Goal: Task Accomplishment & Management: Use online tool/utility

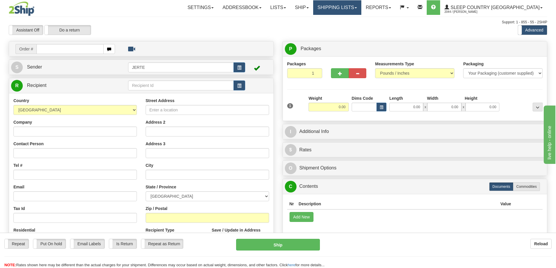
click at [355, 9] on link "Shipping lists" at bounding box center [337, 7] width 48 height 15
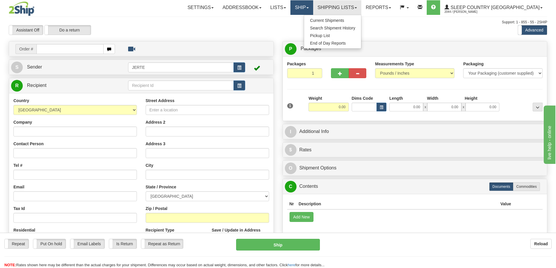
click at [313, 8] on link "Ship" at bounding box center [302, 7] width 22 height 15
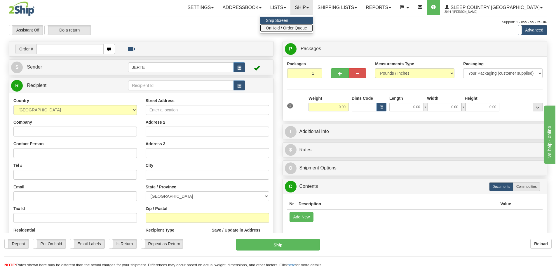
click at [307, 30] on span "OnHold / Order Queue" at bounding box center [286, 28] width 41 height 5
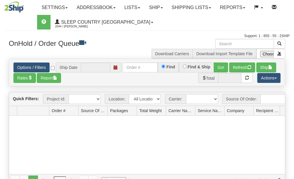
type input "[DATE]"
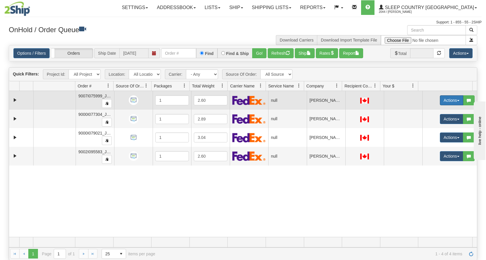
click at [294, 102] on button "Actions" at bounding box center [451, 100] width 23 height 10
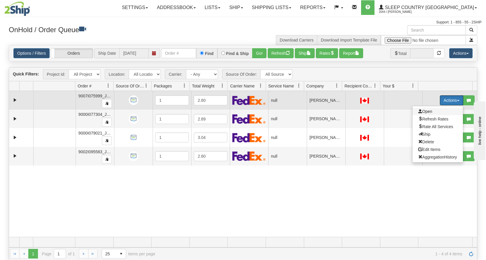
click at [294, 111] on span "Open" at bounding box center [426, 111] width 14 height 5
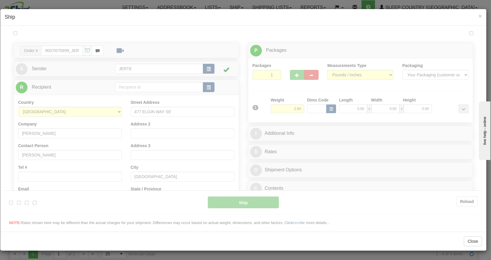
type input "17:34"
type input "16:00"
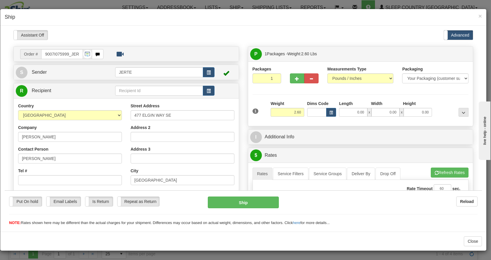
scroll to position [49, 0]
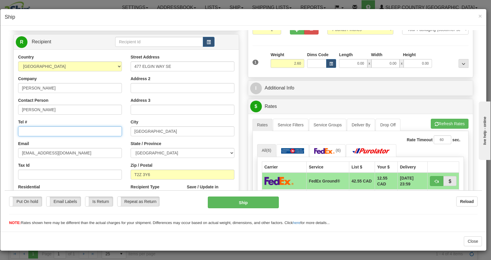
click at [75, 134] on input "Tel #" at bounding box center [70, 131] width 104 height 10
paste input "[PHONE_NUMBER]"
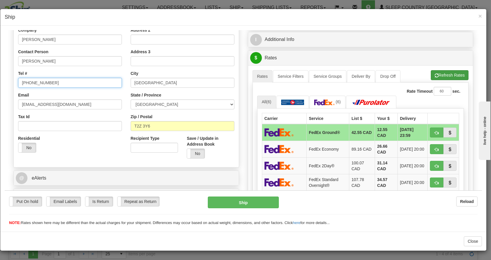
type input "[PHONE_NUMBER]"
click at [294, 75] on button "Refresh Rates" at bounding box center [450, 75] width 38 height 10
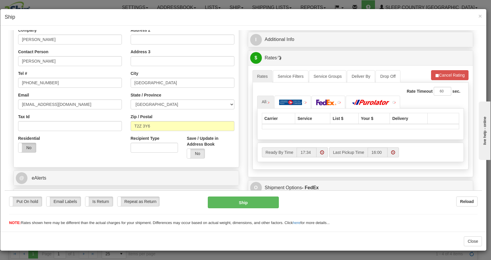
click at [30, 147] on label "No" at bounding box center [27, 147] width 18 height 9
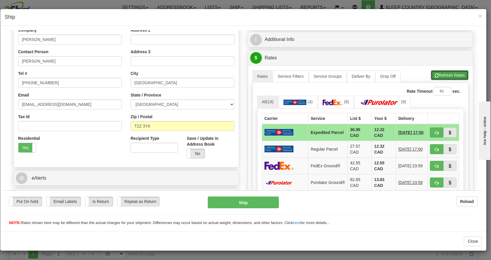
click at [294, 76] on button "Refresh Rates" at bounding box center [450, 75] width 38 height 10
click at [294, 131] on span "button" at bounding box center [436, 133] width 4 height 4
type input "DOM.EP"
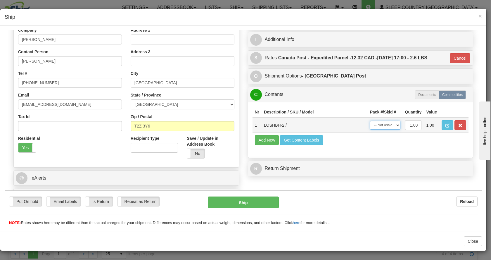
click at [294, 125] on select "-- Not Assigned -- Package 1" at bounding box center [385, 124] width 30 height 9
select select "0"
click at [294, 120] on select "-- Not Assigned -- Package 1" at bounding box center [385, 124] width 30 height 9
click at [256, 179] on button "Ship" at bounding box center [243, 202] width 71 height 12
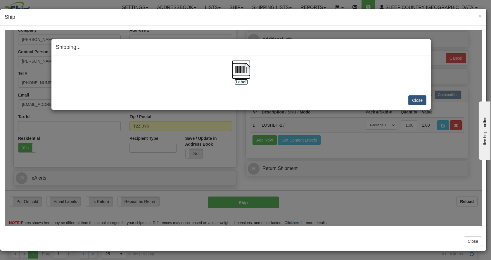
click at [245, 75] on img at bounding box center [241, 69] width 19 height 19
click at [294, 100] on button "Close" at bounding box center [417, 100] width 18 height 10
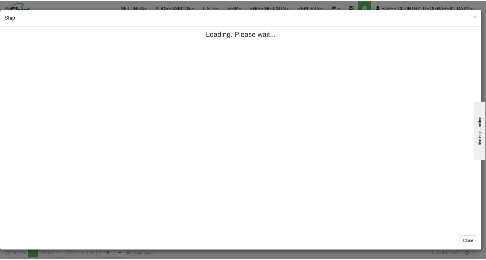
scroll to position [0, 0]
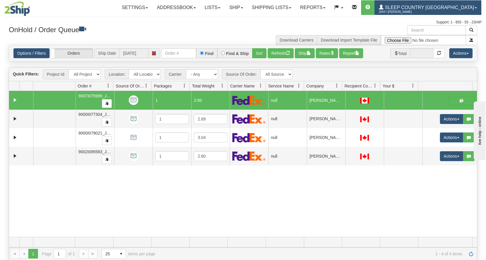
click at [294, 10] on span "2044 / [PERSON_NAME]" at bounding box center [401, 12] width 44 height 6
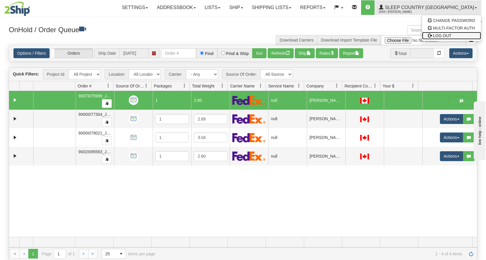
click at [294, 35] on span "LOG OUT" at bounding box center [442, 35] width 18 height 5
